Goal: Task Accomplishment & Management: Use online tool/utility

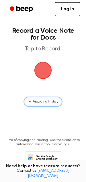
click at [31, 100] on icon "button" at bounding box center [30, 102] width 5 height 5
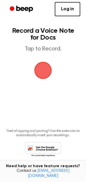
click at [44, 68] on span "button" at bounding box center [43, 70] width 27 height 27
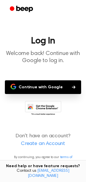
click at [50, 91] on button "Continue with Google" at bounding box center [43, 88] width 76 height 14
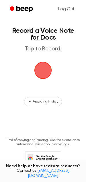
click at [41, 66] on span "button" at bounding box center [43, 70] width 19 height 19
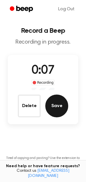
click at [58, 109] on button "Save" at bounding box center [56, 106] width 23 height 23
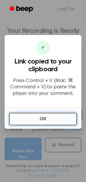
click at [56, 122] on button "OK" at bounding box center [42, 119] width 67 height 13
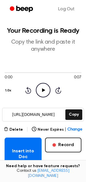
click at [44, 93] on icon "Play Audio" at bounding box center [43, 90] width 15 height 15
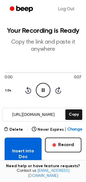
click at [27, 147] on button "Insert into Doc" at bounding box center [23, 154] width 37 height 33
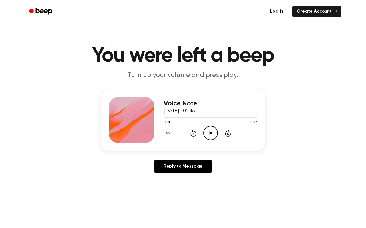
click at [211, 133] on icon at bounding box center [210, 133] width 3 height 4
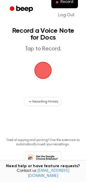
click at [40, 72] on span "button" at bounding box center [43, 71] width 16 height 16
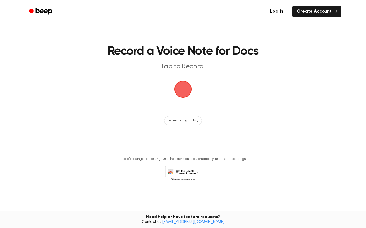
click at [184, 88] on span "button" at bounding box center [182, 89] width 21 height 21
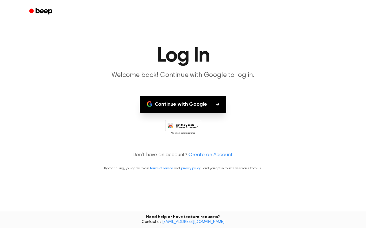
click at [198, 105] on button "Continue with Google" at bounding box center [183, 104] width 87 height 17
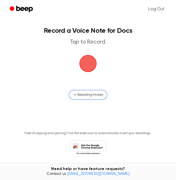
click at [84, 95] on span "Recording History" at bounding box center [90, 95] width 26 height 5
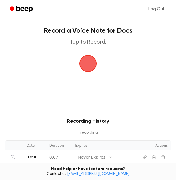
click at [88, 63] on span "button" at bounding box center [88, 64] width 24 height 24
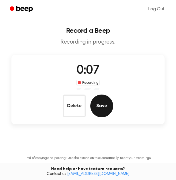
click at [106, 102] on button "Save" at bounding box center [101, 106] width 23 height 23
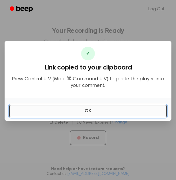
click at [105, 111] on button "OK" at bounding box center [88, 111] width 158 height 13
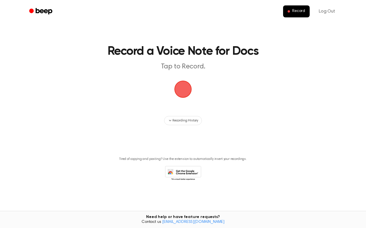
click at [183, 90] on span "button" at bounding box center [183, 89] width 16 height 16
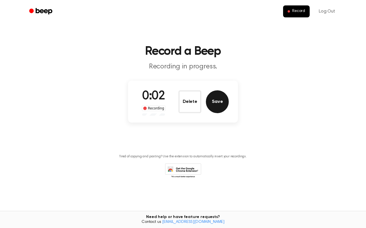
click at [211, 103] on button "Save" at bounding box center [217, 102] width 23 height 23
